Goal: Navigation & Orientation: Go to known website

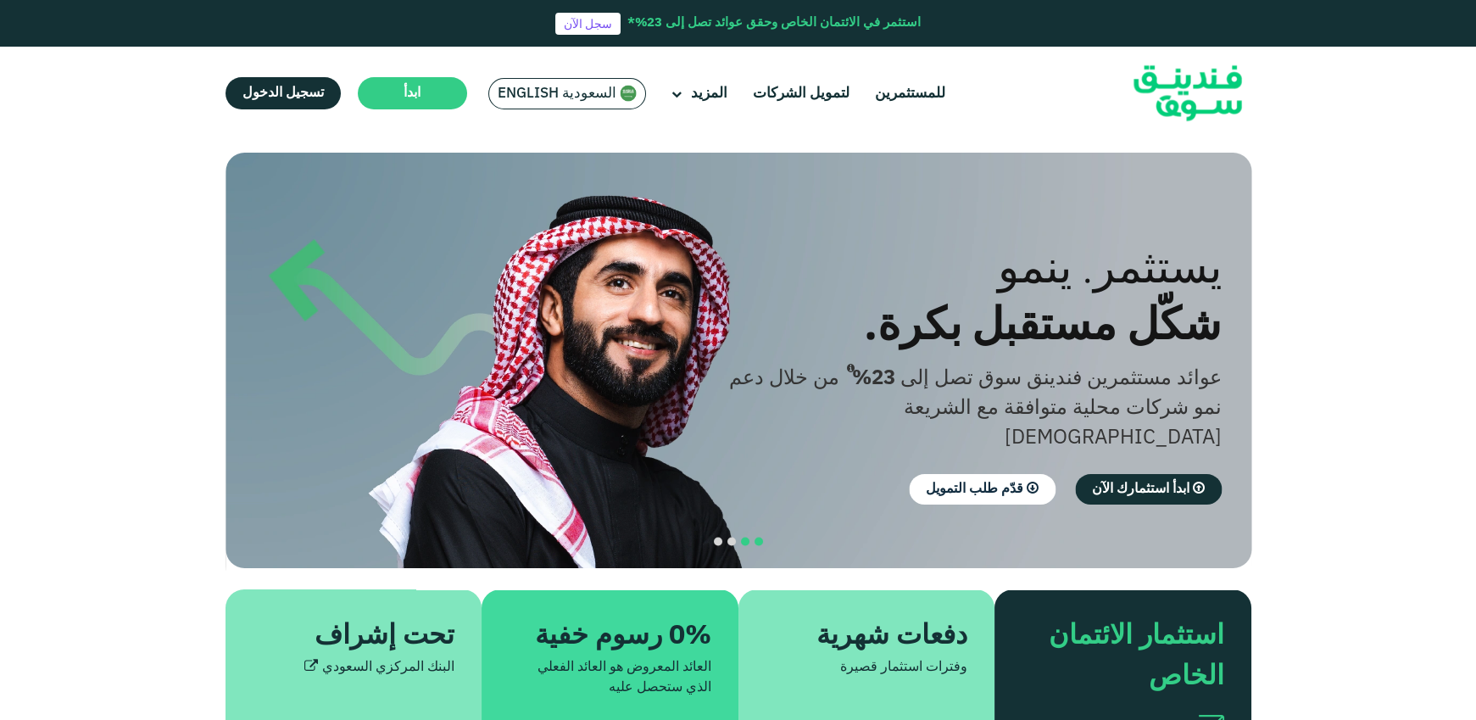
click at [739, 535] on button "navigation" at bounding box center [746, 542] width 14 height 14
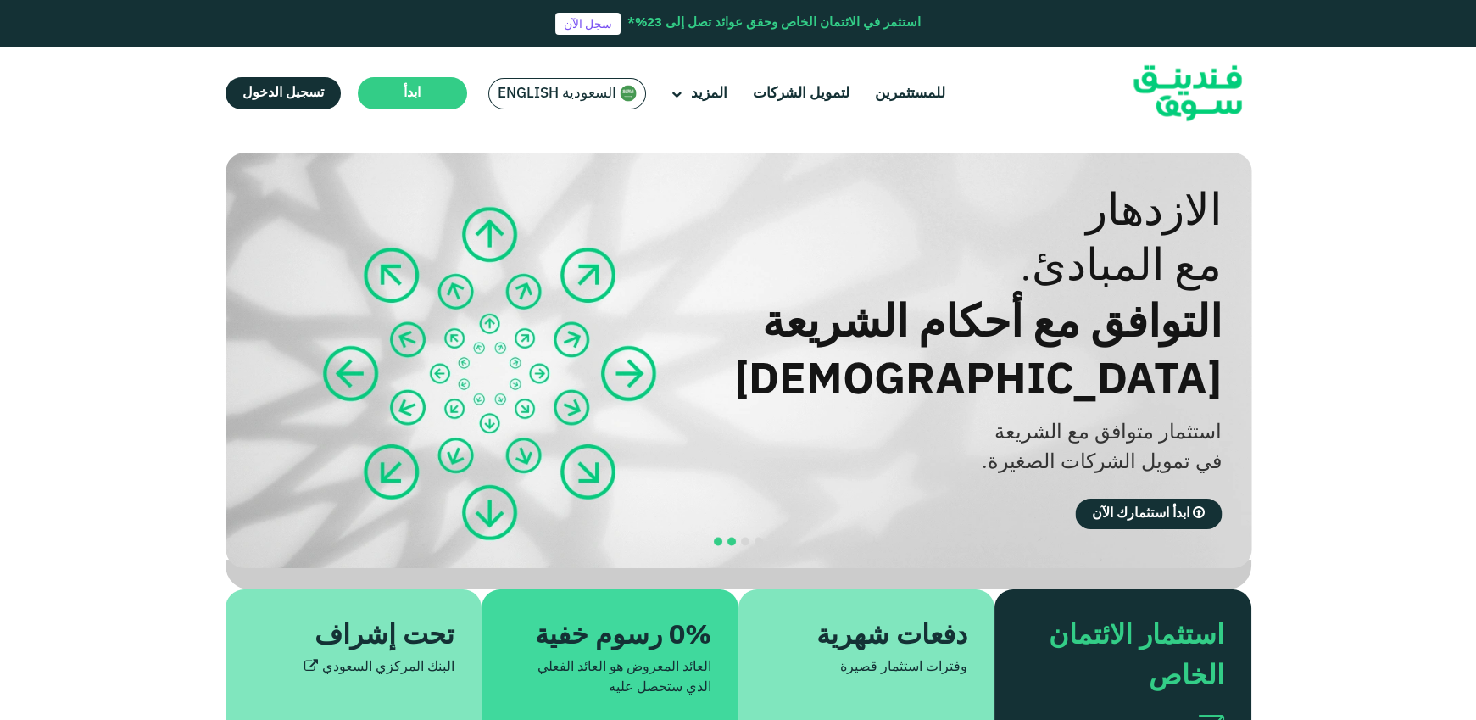
click at [716, 538] on span "navigation" at bounding box center [718, 542] width 8 height 8
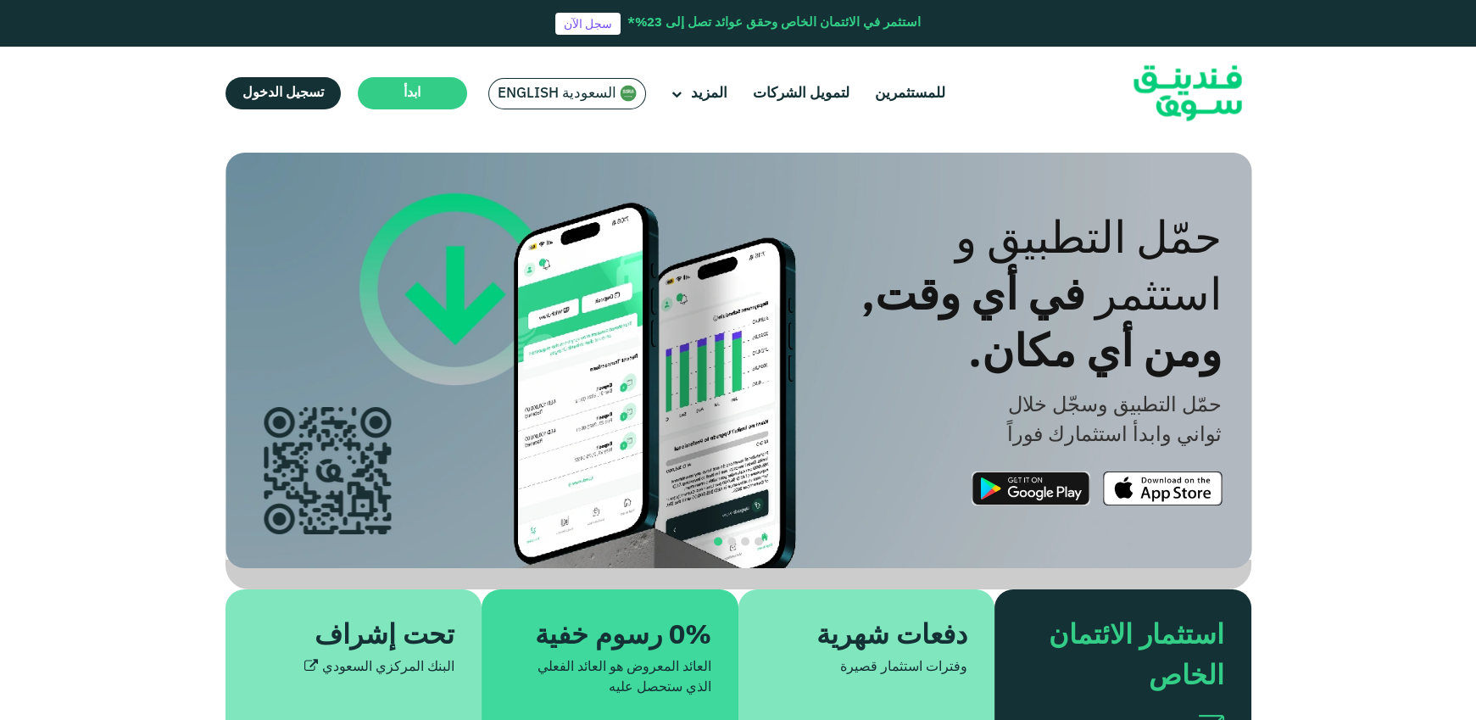
click at [582, 91] on span "السعودية English" at bounding box center [557, 94] width 119 height 20
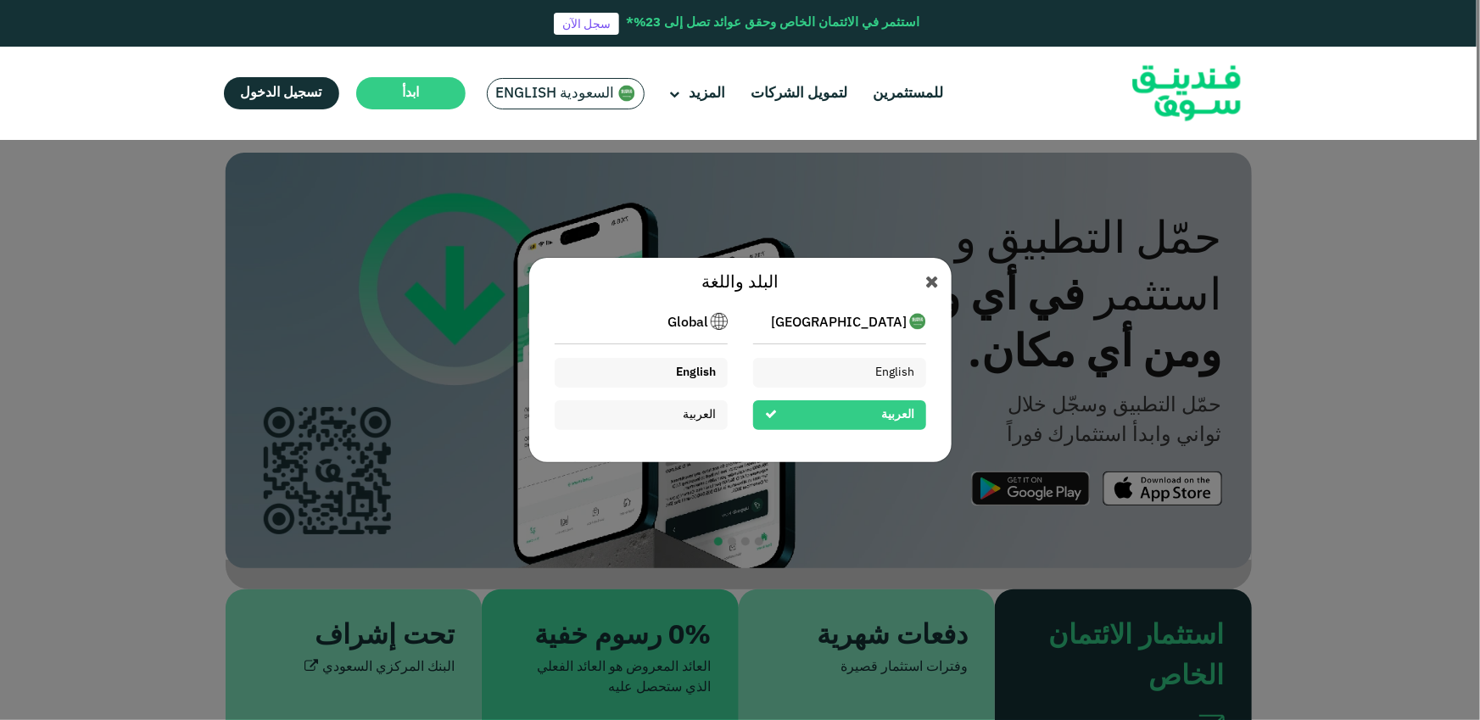
click at [724, 379] on div "English" at bounding box center [641, 373] width 173 height 30
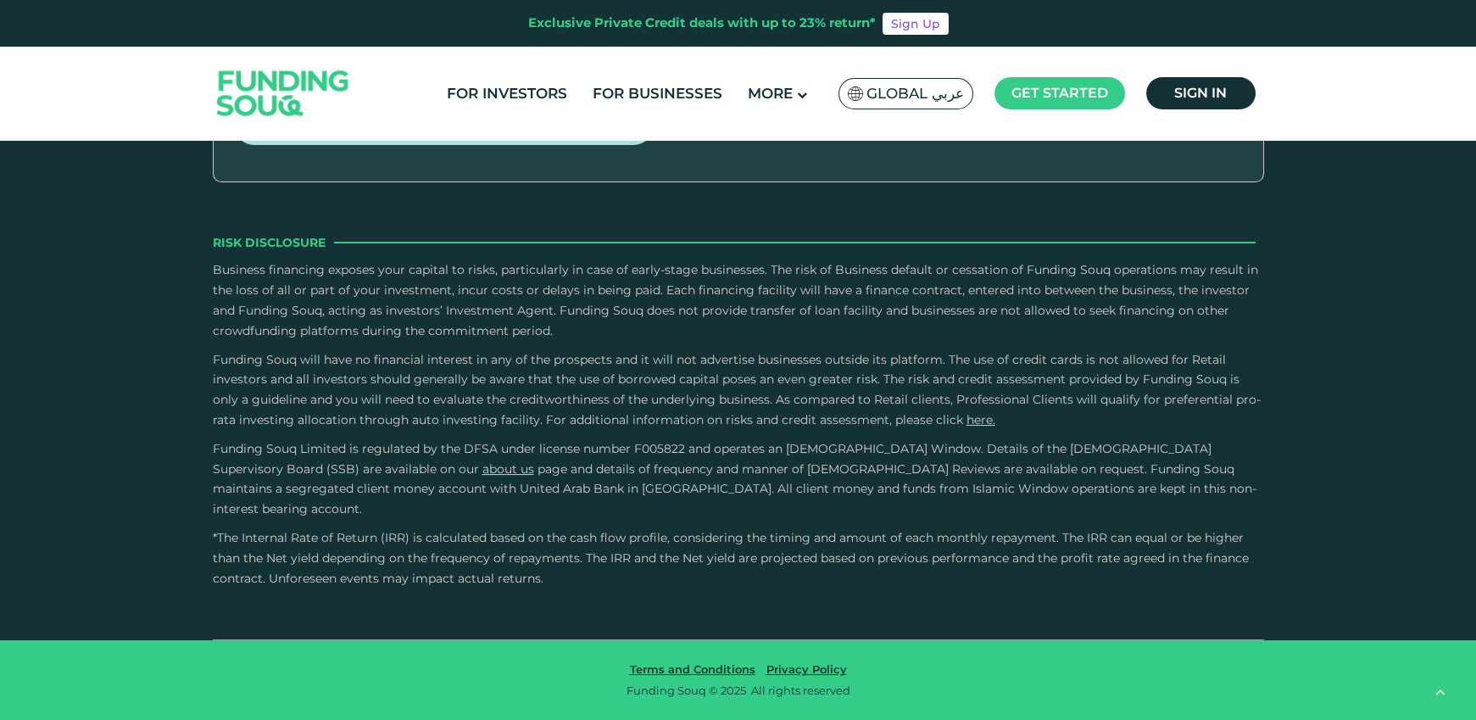
type tc-range-slider "4"
